Goal: Find contact information: Find contact information

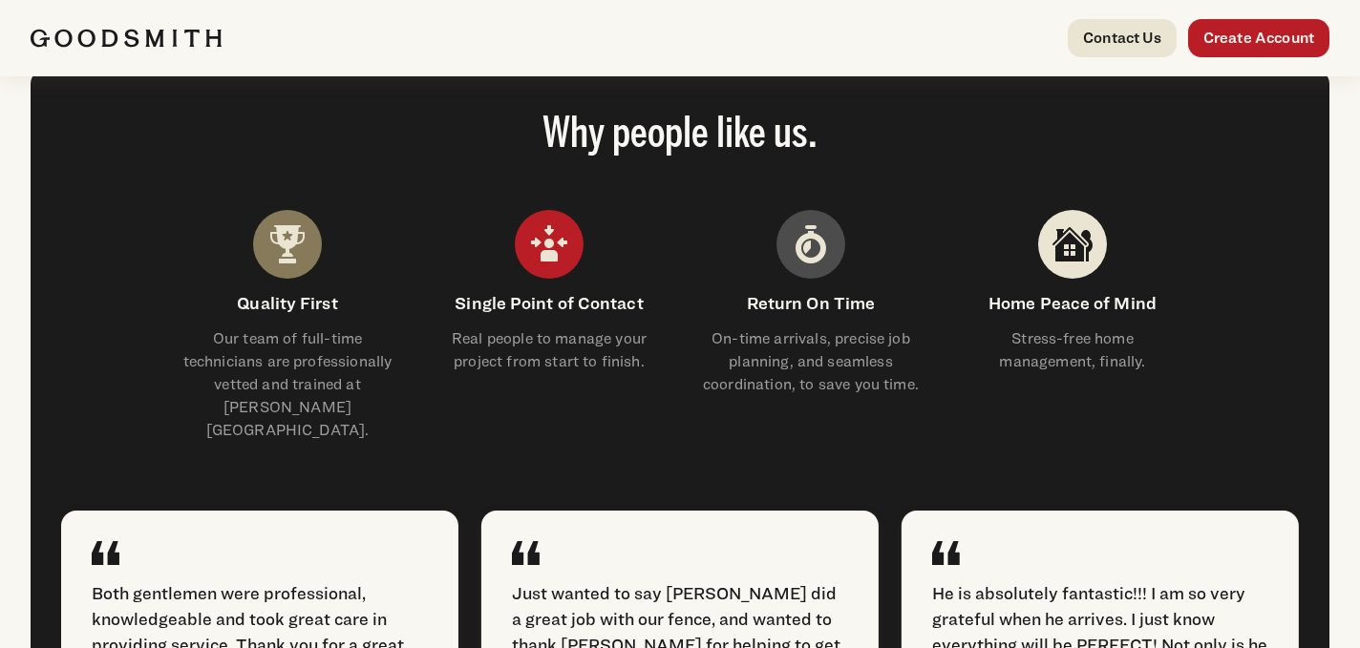
scroll to position [2579, 0]
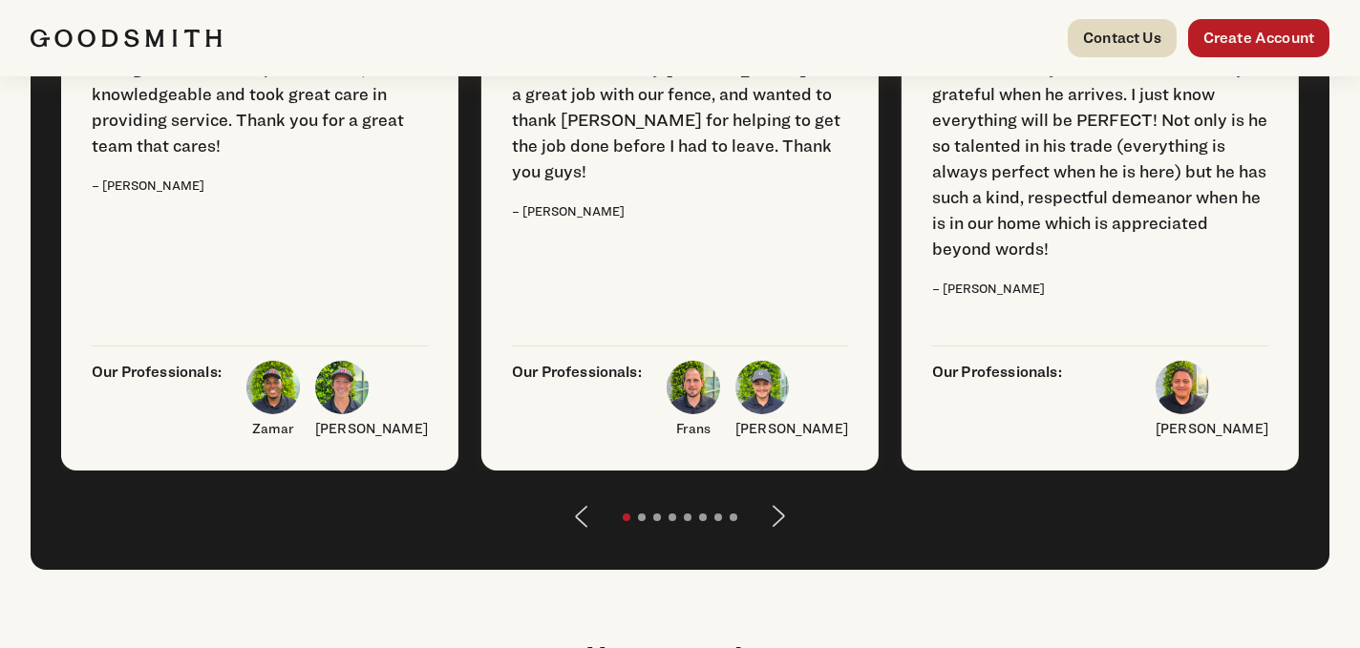
click at [1113, 41] on link "Contact Us" at bounding box center [1122, 38] width 109 height 38
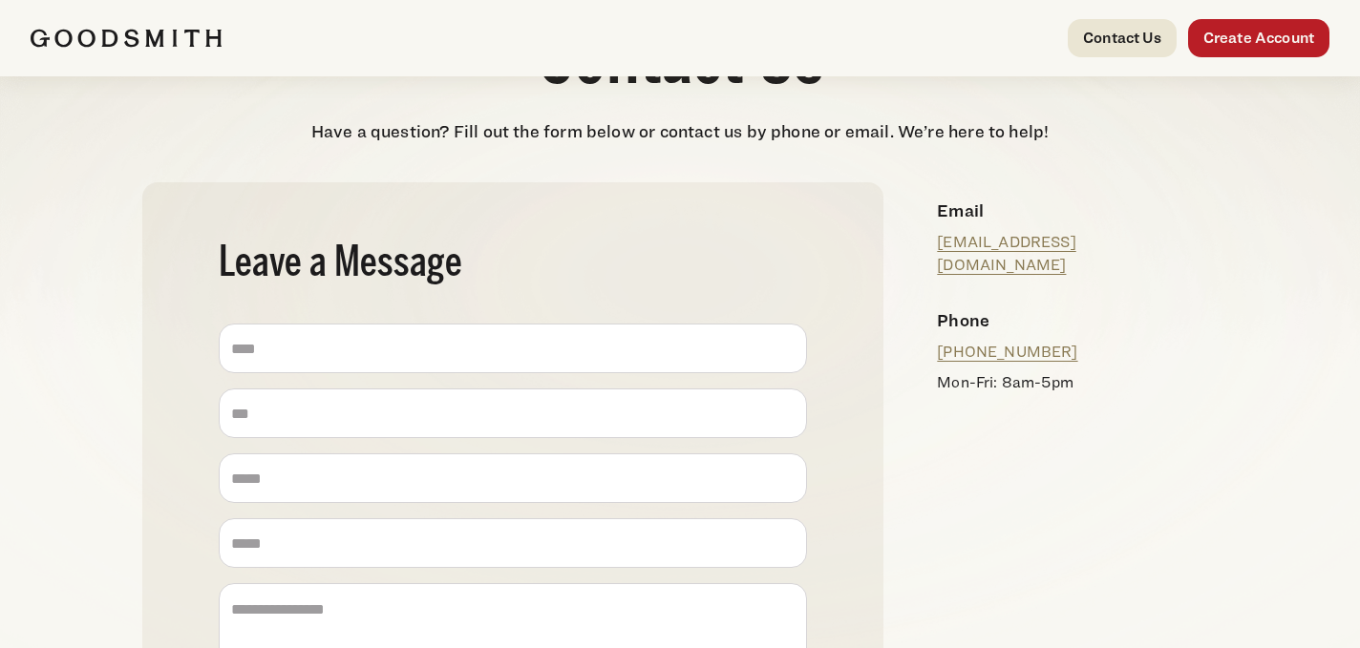
scroll to position [87, 0]
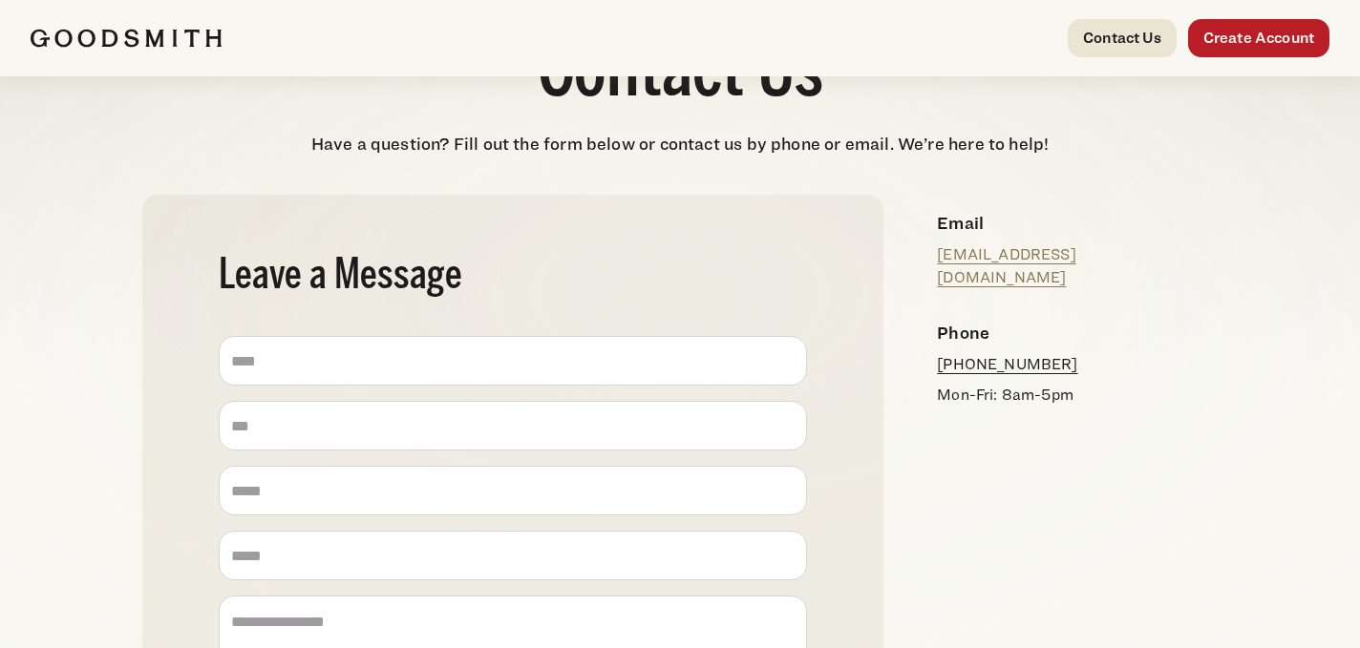
drag, startPoint x: 1108, startPoint y: 343, endPoint x: 940, endPoint y: 346, distance: 168.1
click at [940, 353] on p "[PHONE_NUMBER]" at bounding box center [1069, 364] width 265 height 23
copy link "[PHONE_NUMBER]"
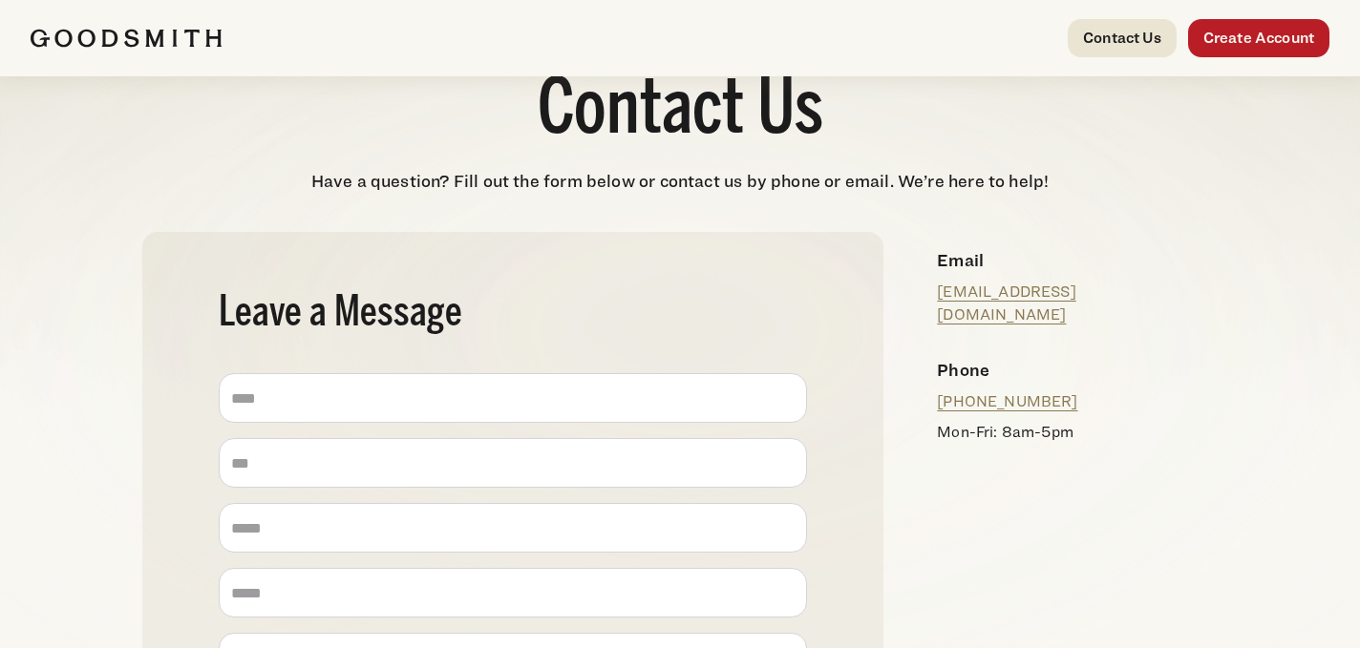
scroll to position [0, 0]
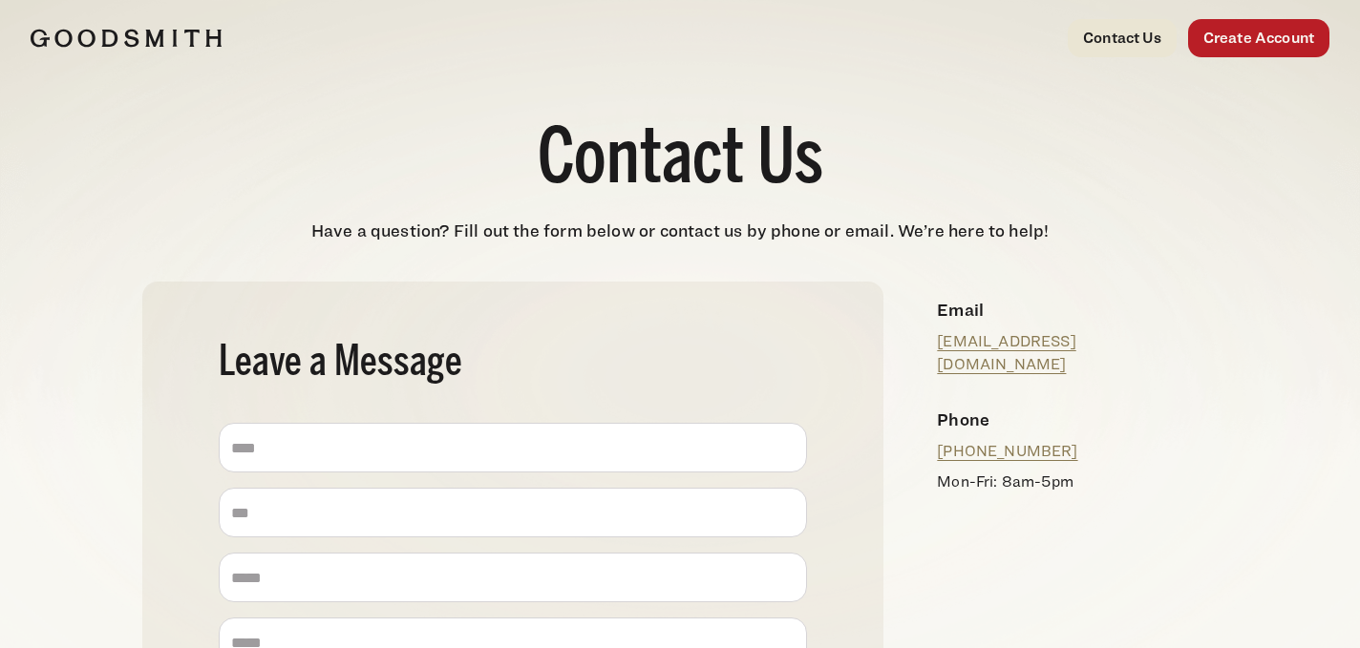
click at [84, 40] on img at bounding box center [126, 38] width 191 height 19
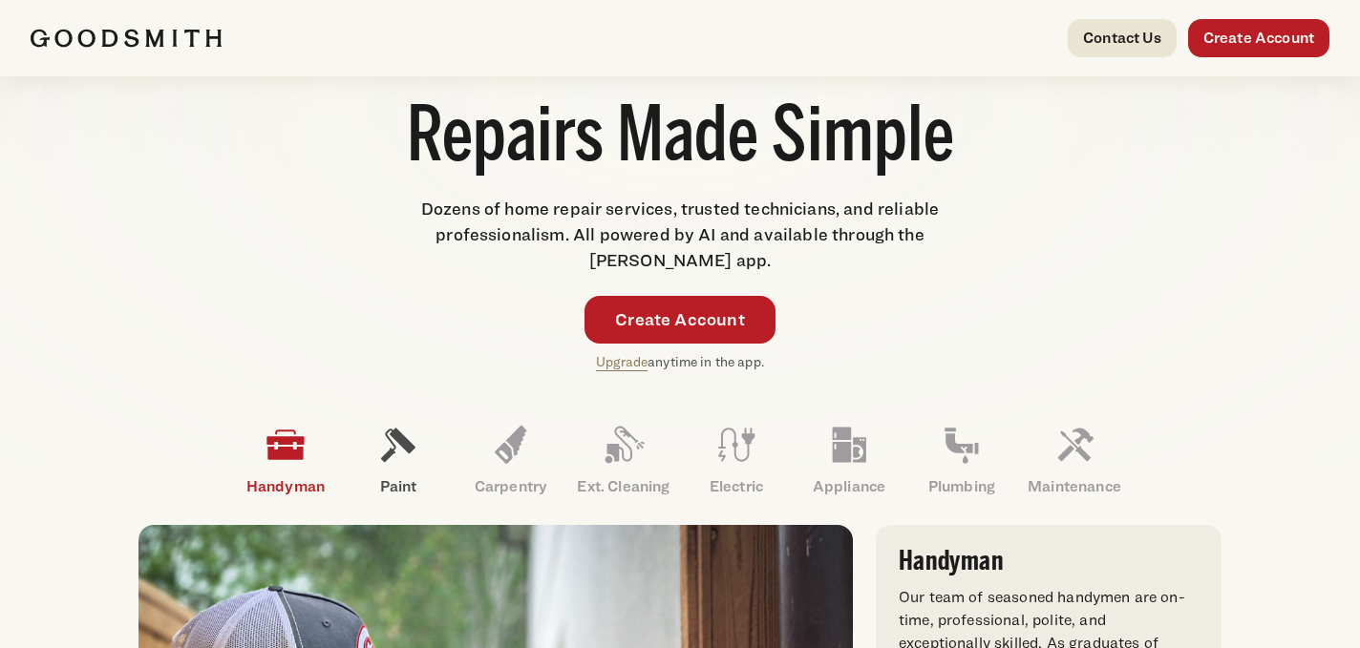
scroll to position [290, 0]
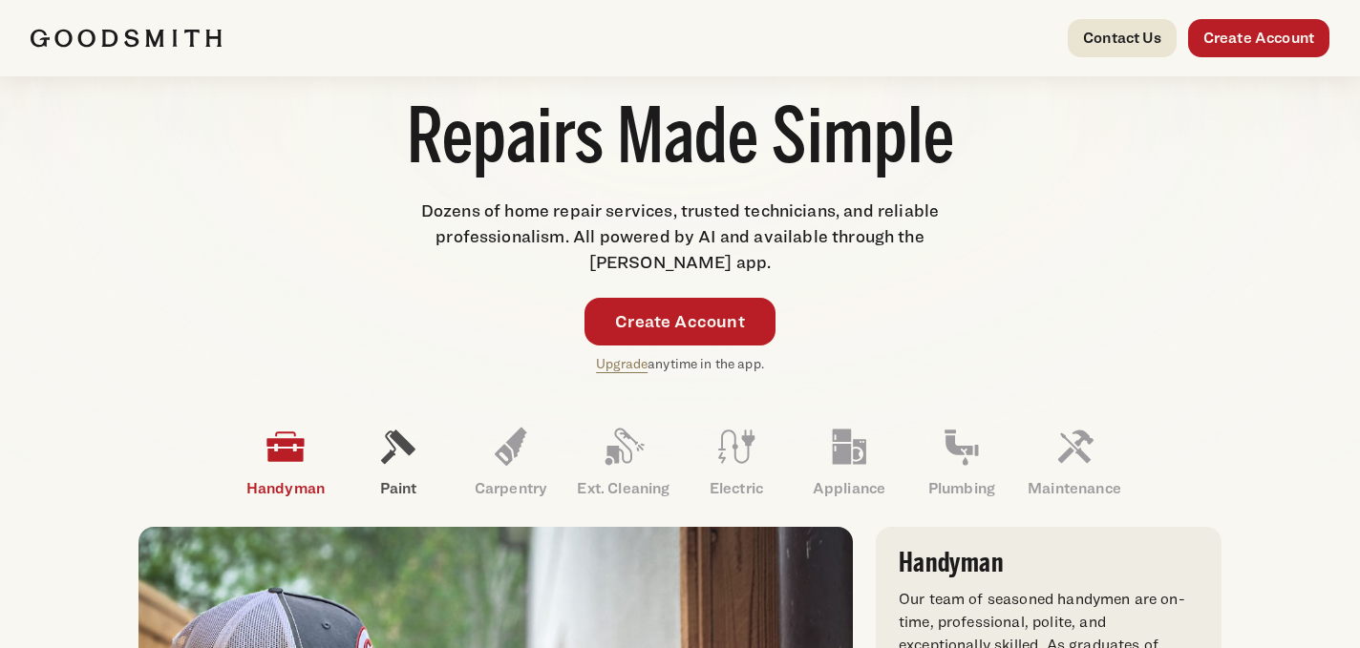
click at [389, 454] on icon at bounding box center [398, 448] width 34 height 34
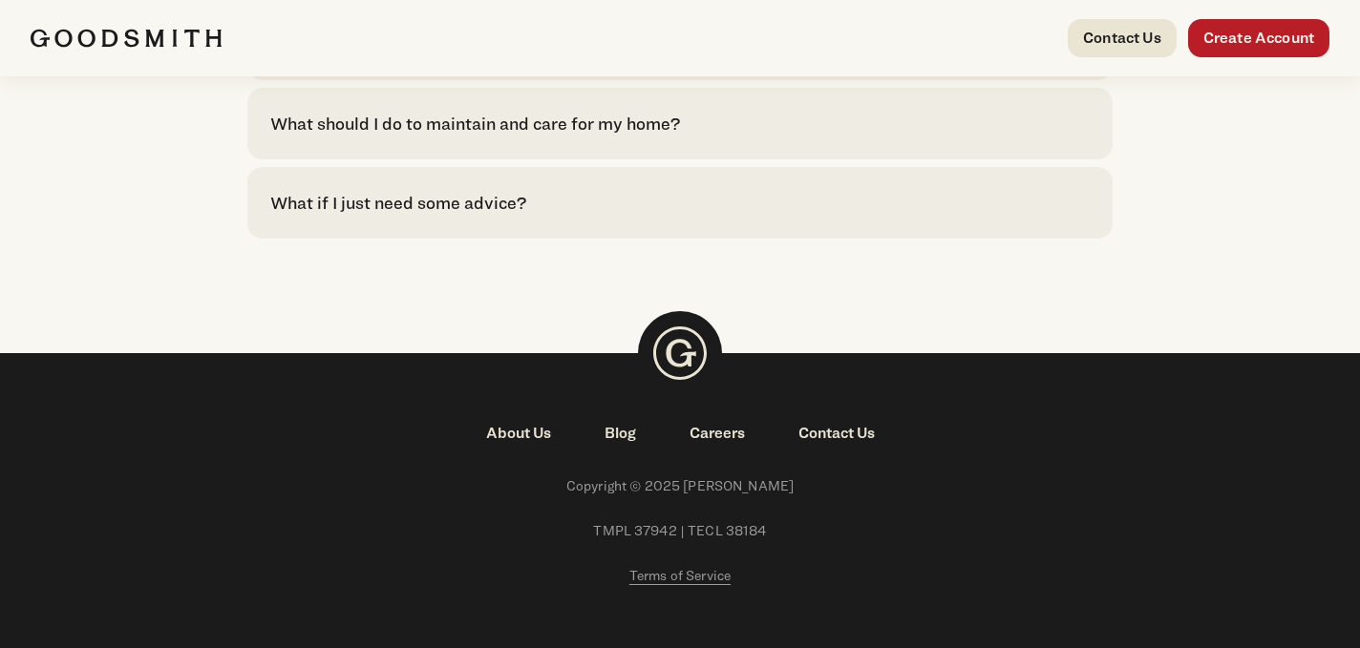
scroll to position [4611, 0]
